Goal: Task Accomplishment & Management: Manage account settings

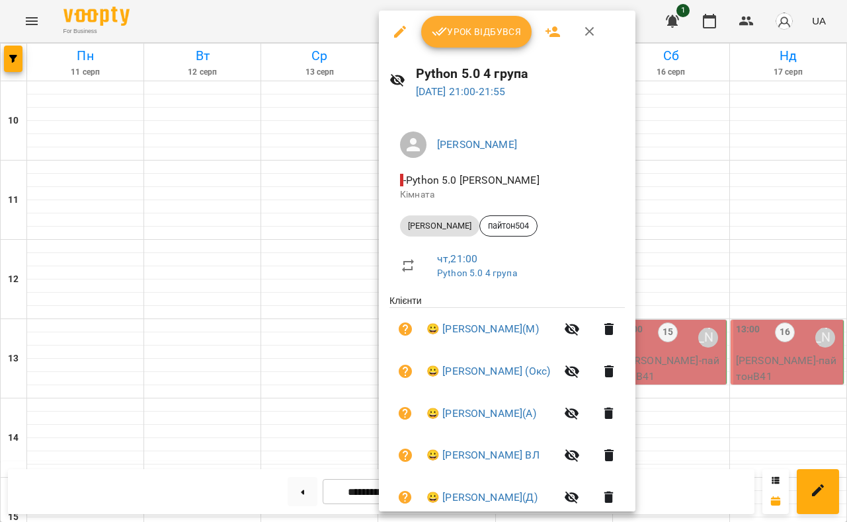
scroll to position [650, 0]
click at [329, 13] on div at bounding box center [423, 261] width 847 height 522
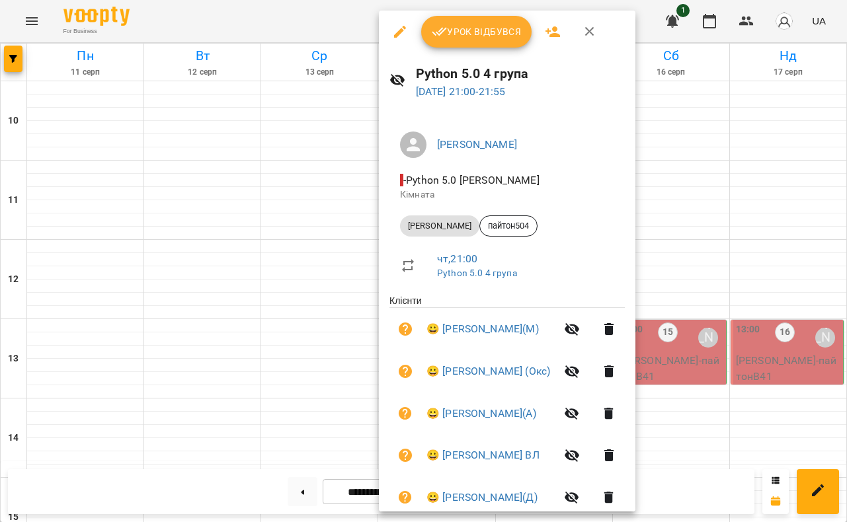
click at [483, 37] on span "Урок відбувся" at bounding box center [477, 32] width 90 height 16
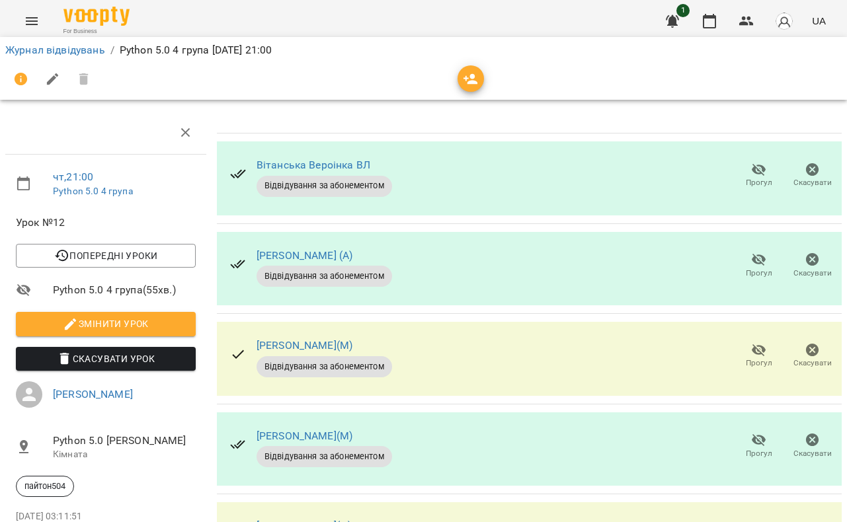
scroll to position [75, 0]
click at [755, 344] on icon "button" at bounding box center [759, 350] width 15 height 13
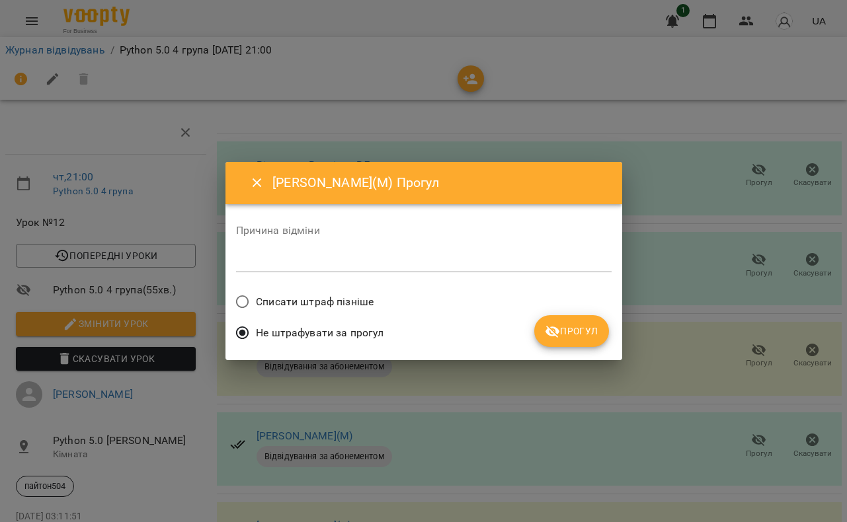
click at [586, 325] on span "Прогул" at bounding box center [572, 331] width 54 height 16
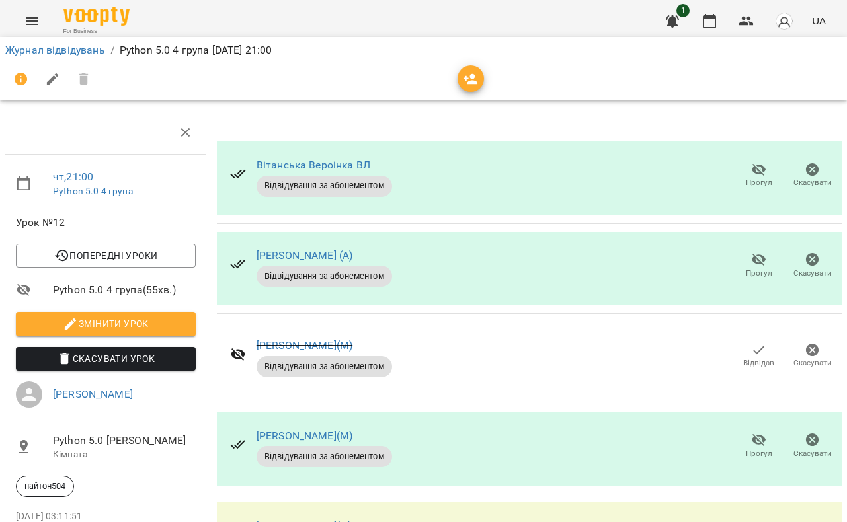
scroll to position [216, 0]
click at [756, 432] on icon "button" at bounding box center [759, 440] width 16 height 16
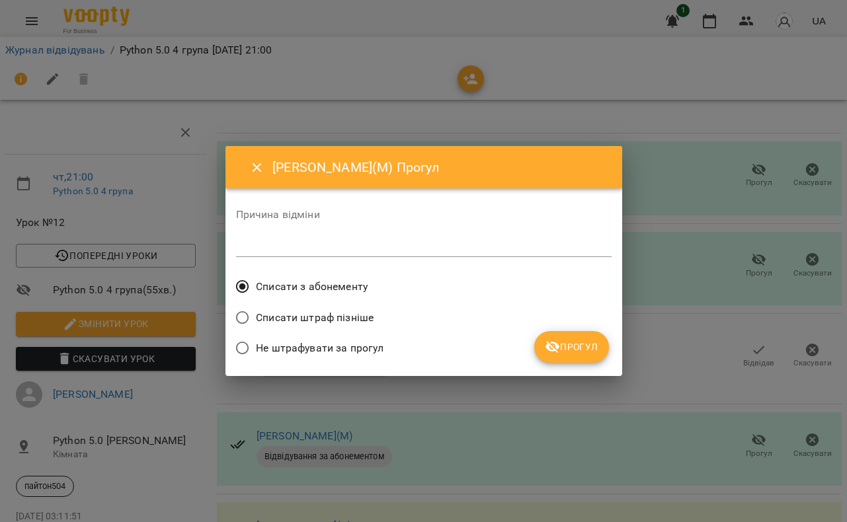
click at [578, 346] on span "Прогул" at bounding box center [572, 347] width 54 height 16
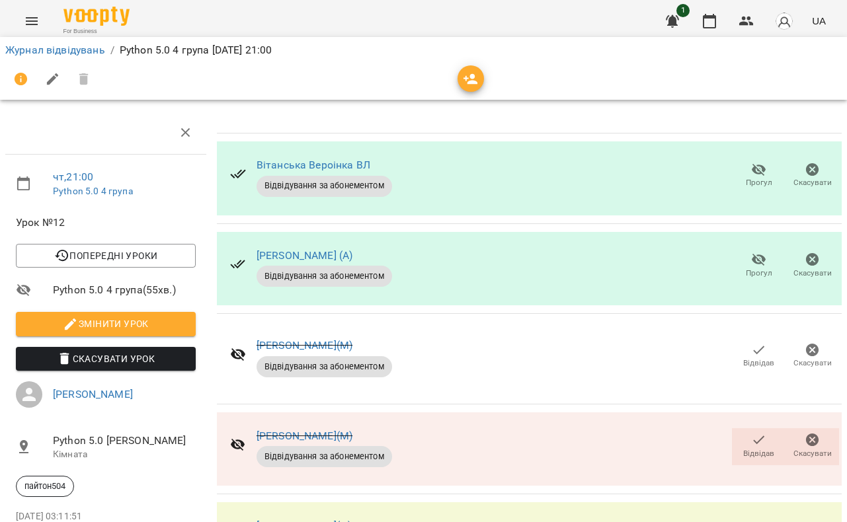
scroll to position [440, 0]
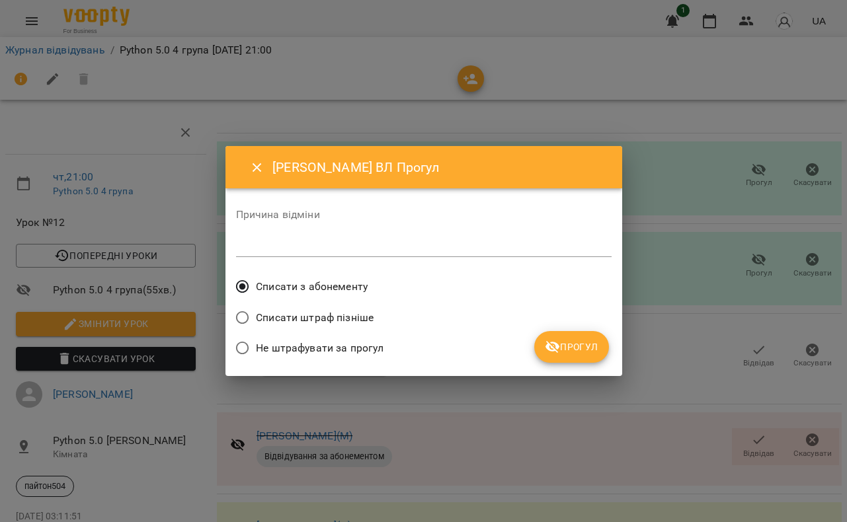
click at [590, 342] on span "Прогул" at bounding box center [572, 347] width 54 height 16
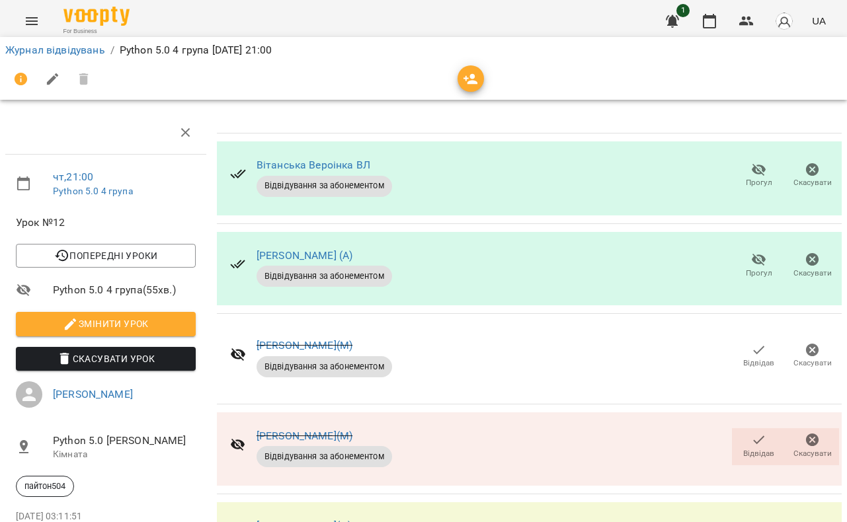
scroll to position [0, 0]
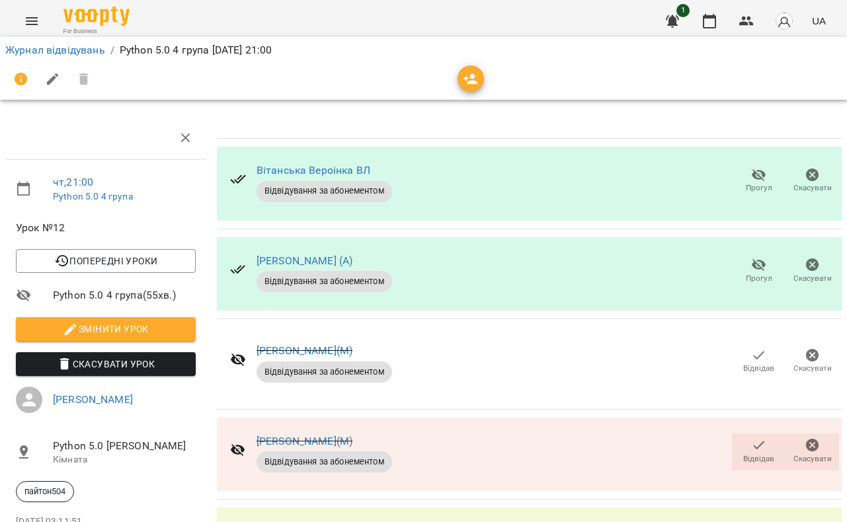
click at [760, 264] on icon "button" at bounding box center [759, 265] width 16 height 16
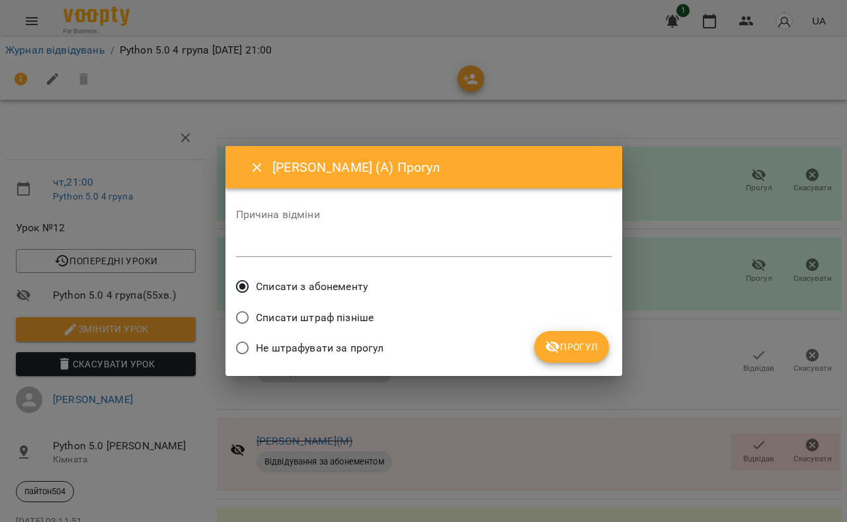
click at [580, 346] on span "Прогул" at bounding box center [572, 347] width 54 height 16
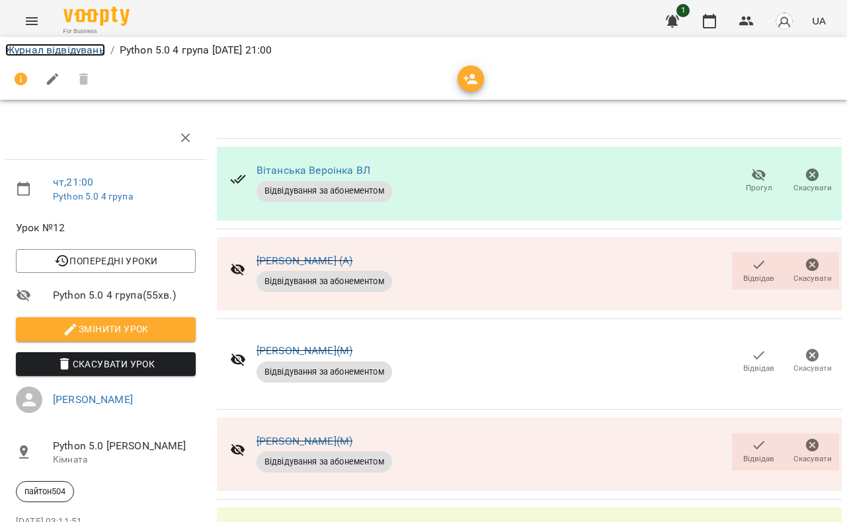
click at [75, 50] on link "Журнал відвідувань" at bounding box center [55, 50] width 100 height 13
